Goal: Participate in discussion

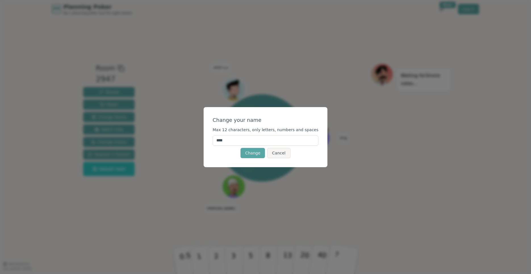
click at [241, 144] on input "****" at bounding box center [265, 141] width 106 height 10
type input "*****"
click at [251, 152] on button "Change" at bounding box center [252, 153] width 24 height 10
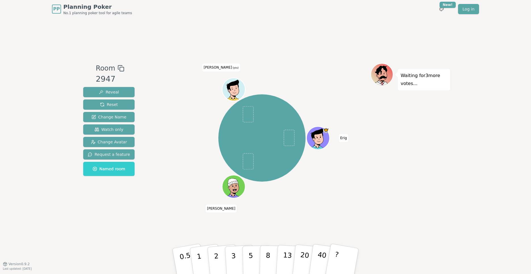
click at [236, 93] on icon at bounding box center [234, 92] width 3 height 1
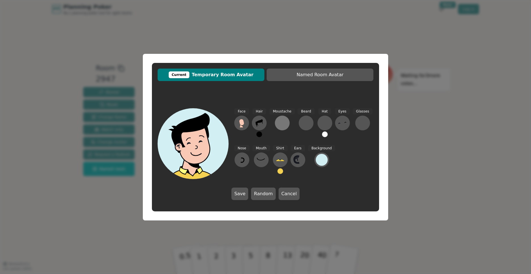
click at [285, 129] on button at bounding box center [282, 123] width 15 height 15
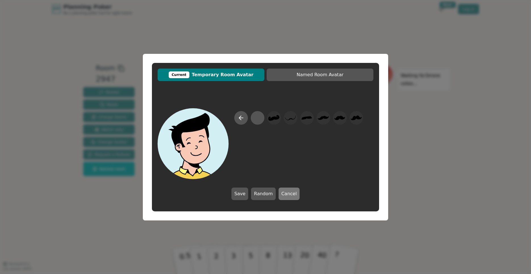
click at [287, 195] on button "Cancel" at bounding box center [288, 194] width 21 height 12
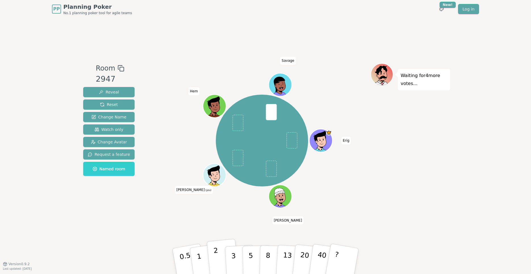
click at [215, 255] on p "2" at bounding box center [216, 262] width 7 height 31
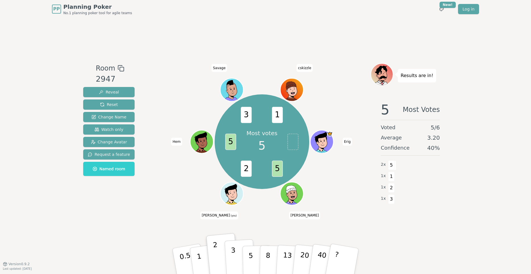
click at [238, 255] on button "3" at bounding box center [239, 261] width 31 height 44
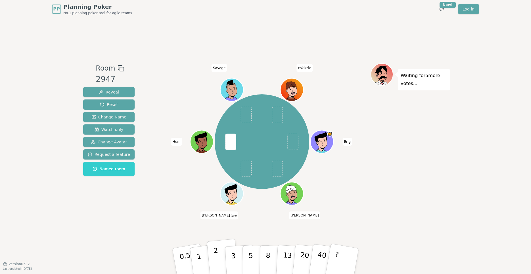
click at [218, 256] on button "2" at bounding box center [223, 261] width 32 height 45
click at [219, 254] on button "2" at bounding box center [223, 261] width 32 height 45
click at [217, 258] on p "2" at bounding box center [216, 262] width 7 height 31
click at [231, 254] on p "3" at bounding box center [234, 262] width 6 height 31
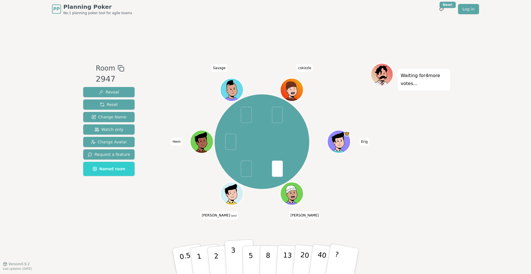
click at [235, 253] on button "3" at bounding box center [239, 261] width 31 height 44
click at [213, 253] on button "2" at bounding box center [223, 261] width 32 height 45
click at [221, 252] on button "2" at bounding box center [223, 261] width 32 height 45
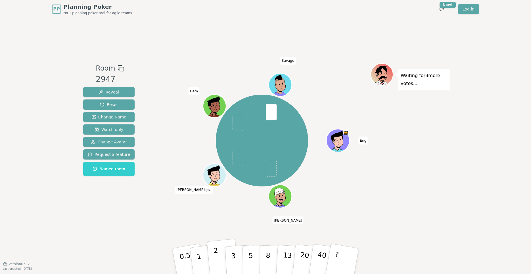
click at [216, 254] on p "2" at bounding box center [216, 262] width 7 height 31
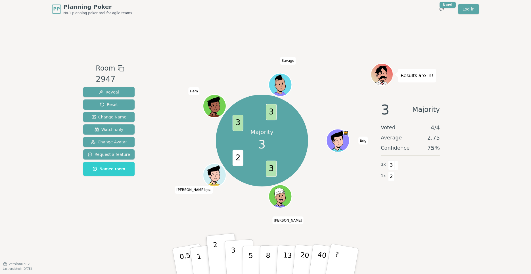
click at [233, 260] on p "3" at bounding box center [234, 262] width 6 height 31
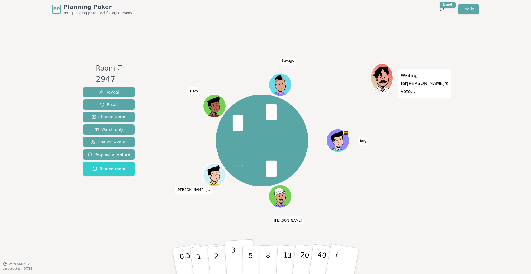
click at [235, 252] on button "3" at bounding box center [239, 261] width 31 height 44
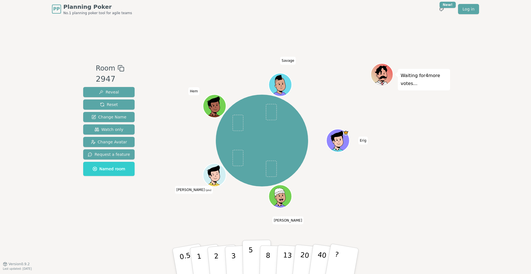
click at [249, 252] on p "5" at bounding box center [250, 261] width 5 height 31
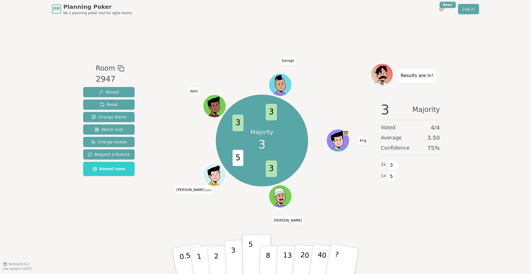
click at [235, 248] on button "3" at bounding box center [239, 261] width 31 height 44
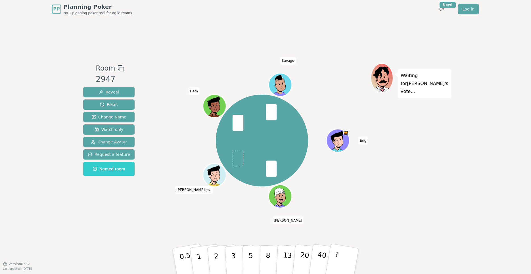
click at [235, 253] on button "3" at bounding box center [240, 267] width 31 height 44
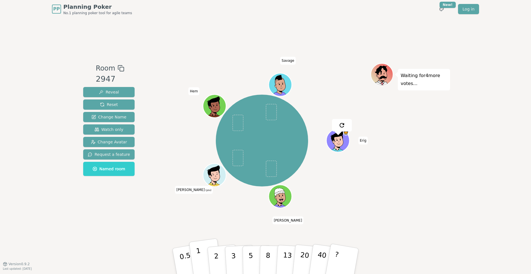
click at [201, 259] on button "1" at bounding box center [206, 262] width 34 height 46
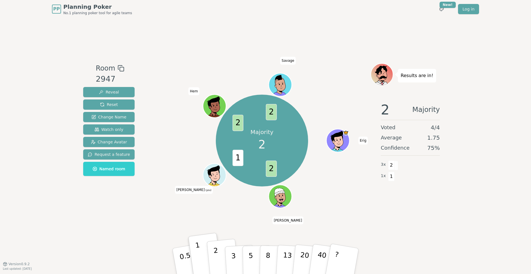
click at [219, 247] on button "2" at bounding box center [223, 261] width 32 height 45
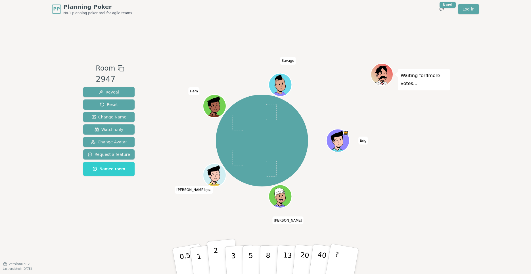
click at [217, 252] on button "2" at bounding box center [223, 261] width 32 height 45
click at [237, 256] on button "3" at bounding box center [239, 261] width 31 height 44
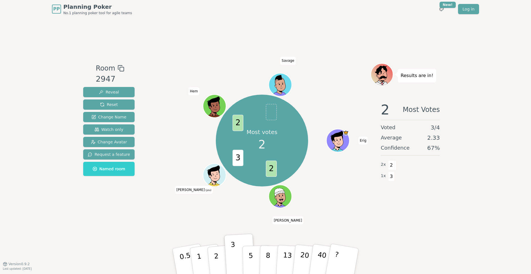
click at [234, 240] on div "Room 2947 Reveal Reset Change Name Watch only Change Avatar Request a feature N…" at bounding box center [265, 141] width 369 height 246
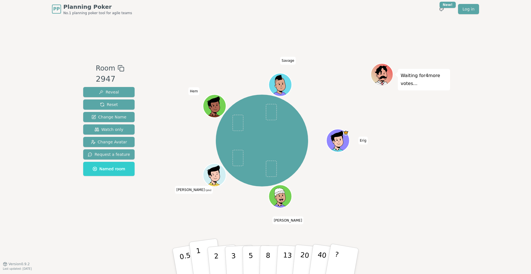
click at [202, 255] on button "1" at bounding box center [206, 262] width 34 height 46
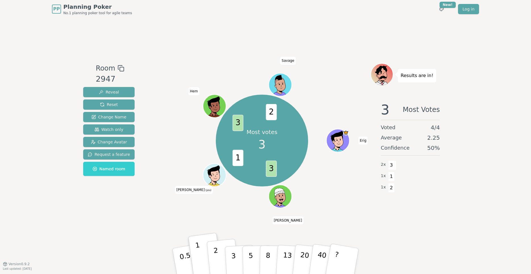
click at [215, 254] on p "2" at bounding box center [216, 262] width 7 height 31
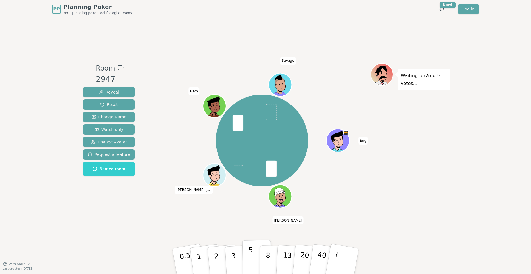
click at [253, 255] on button "5" at bounding box center [256, 261] width 29 height 43
